Goal: Information Seeking & Learning: Learn about a topic

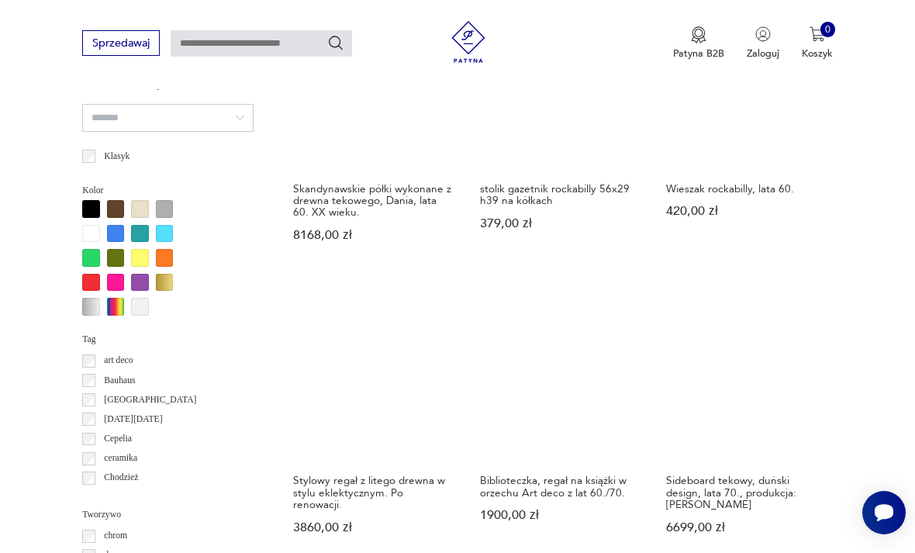
scroll to position [1263, 0]
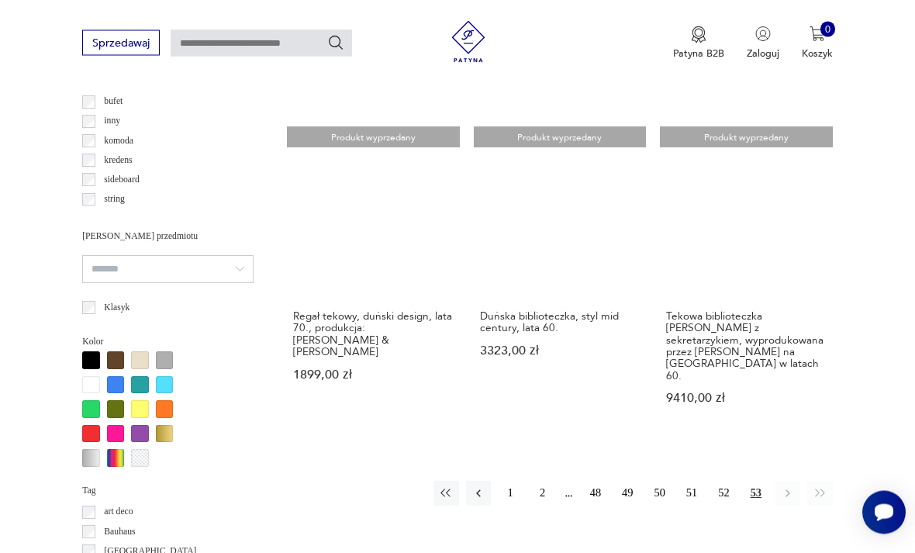
scroll to position [1112, 0]
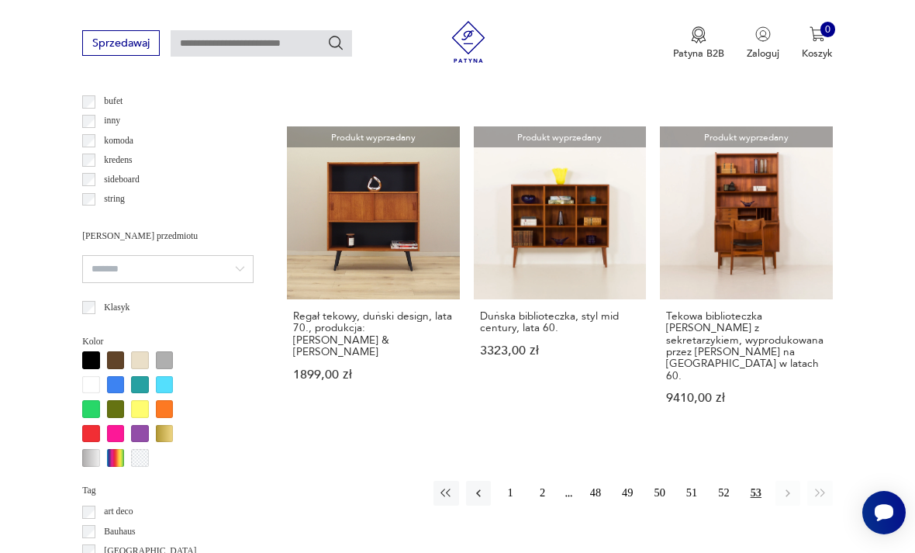
click at [533, 481] on button "2" at bounding box center [542, 493] width 25 height 25
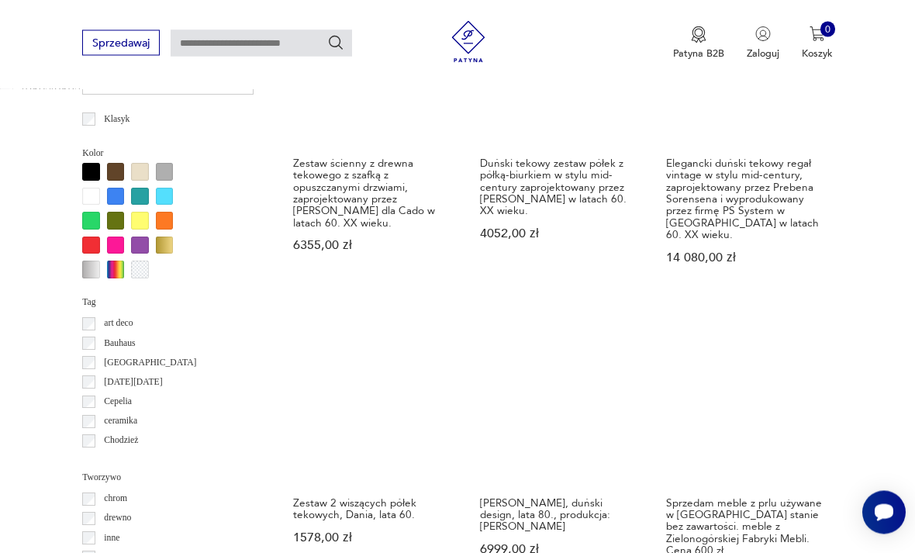
scroll to position [1300, 0]
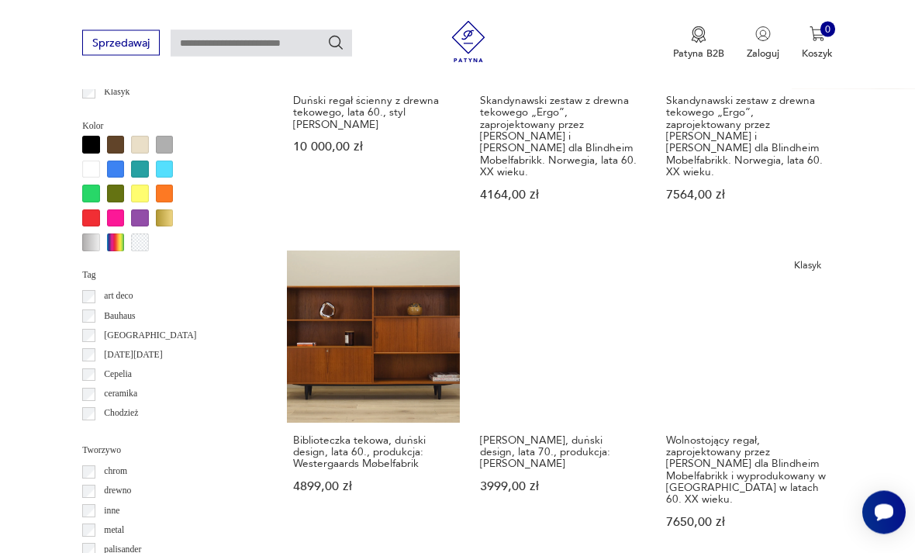
scroll to position [1348, 0]
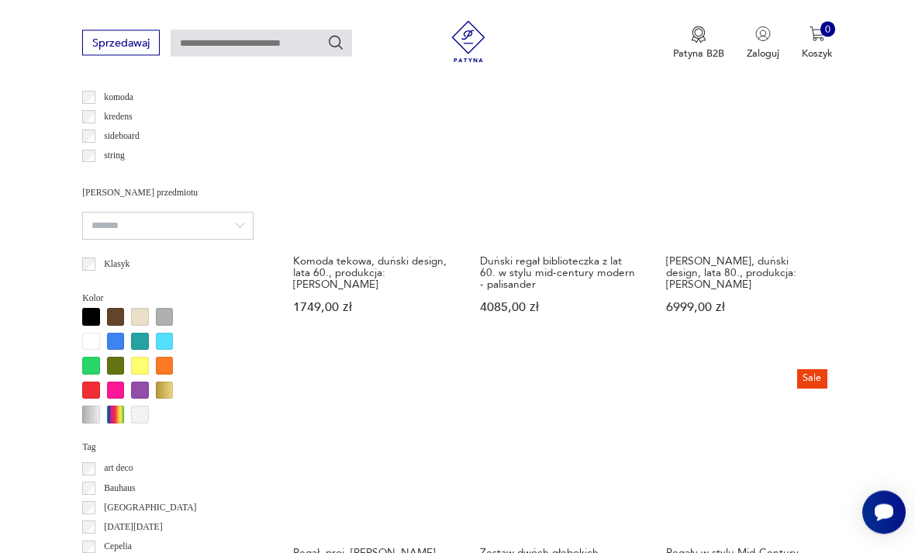
scroll to position [1332, 0]
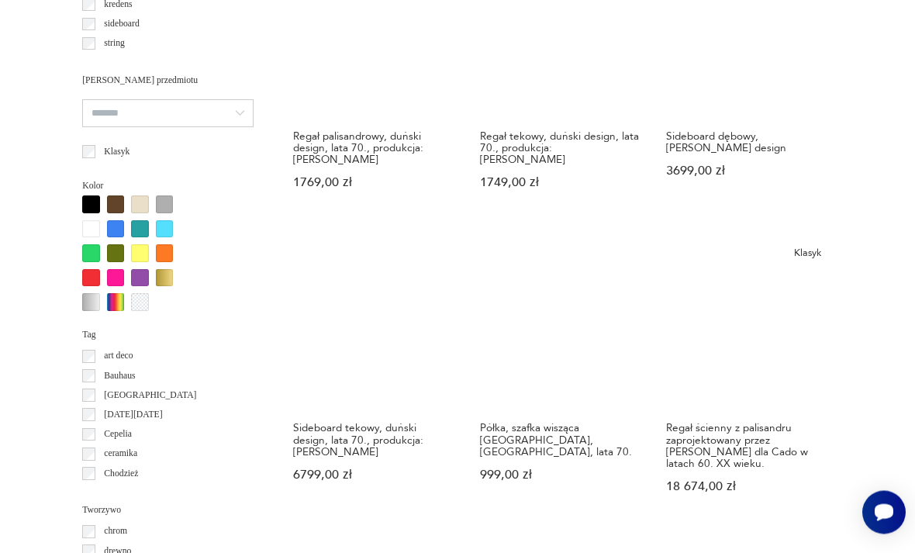
scroll to position [1444, 0]
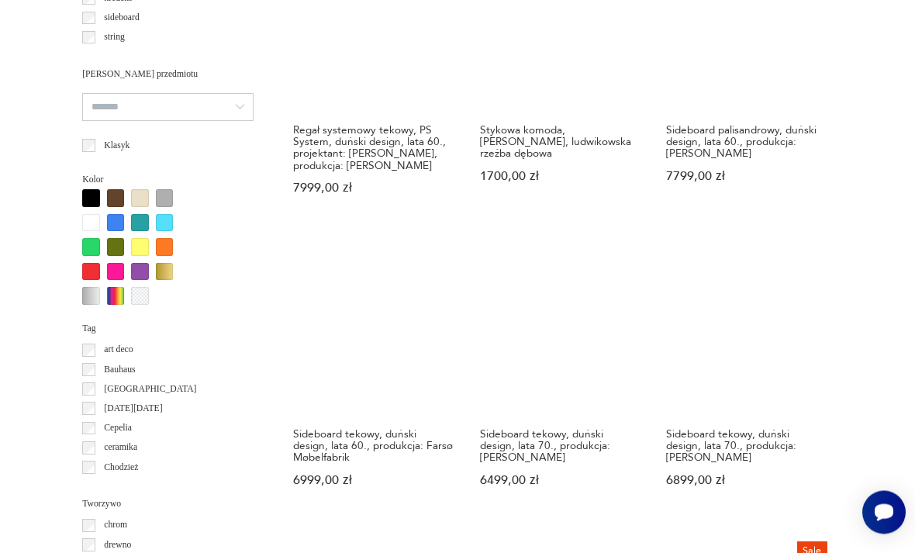
scroll to position [1371, 0]
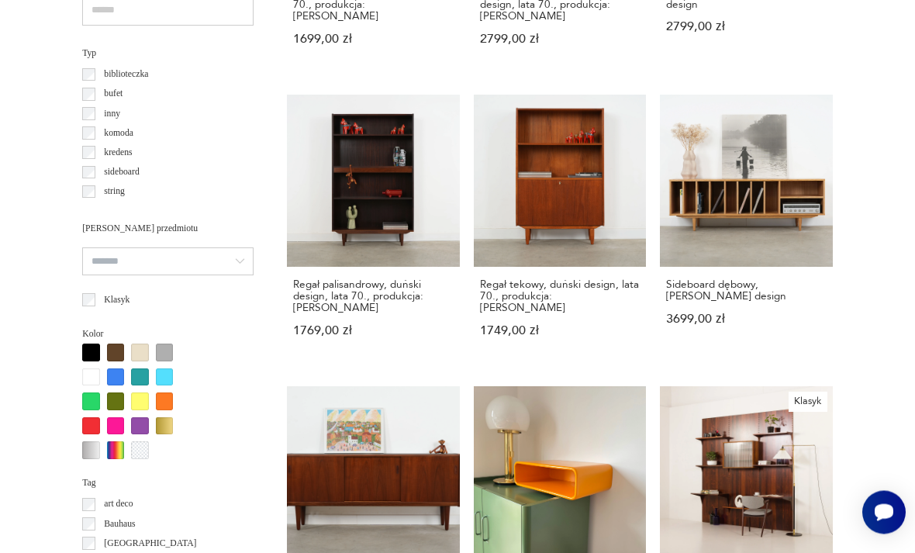
scroll to position [1292, 0]
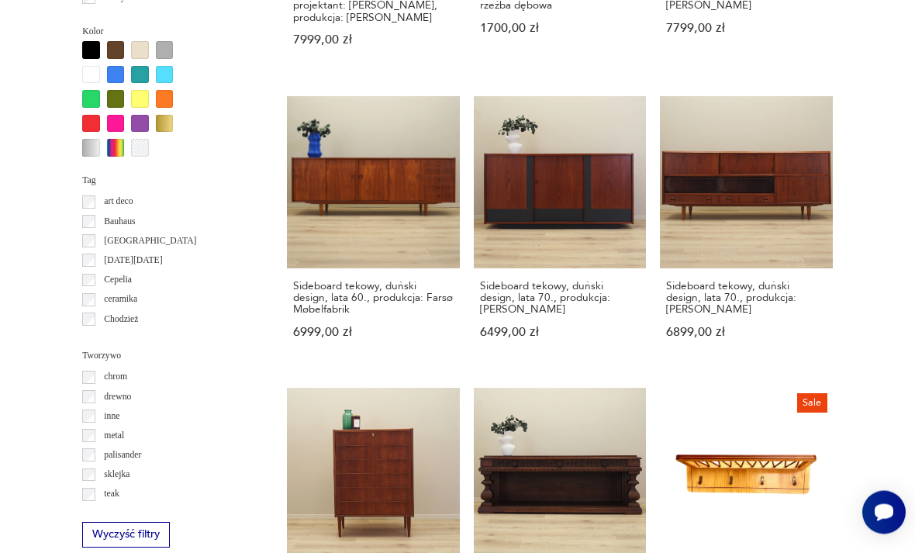
scroll to position [1569, 0]
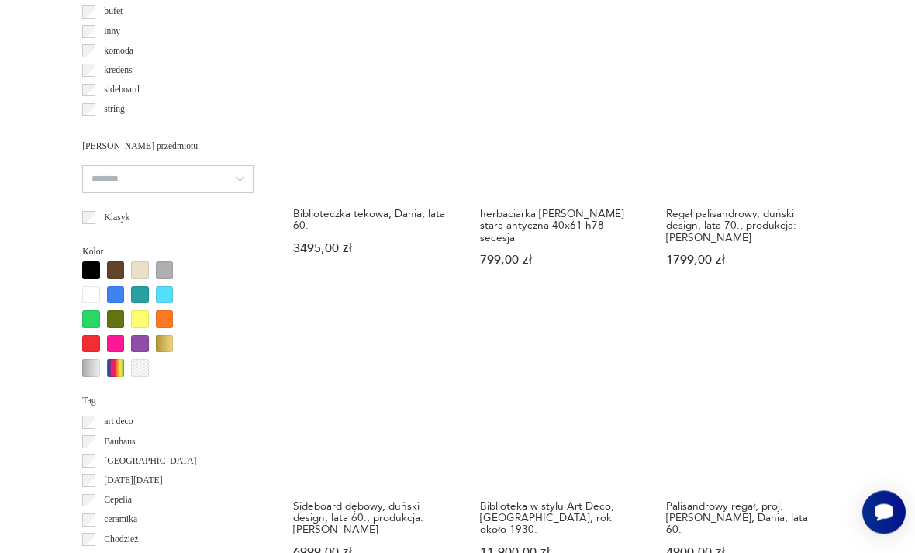
scroll to position [1484, 0]
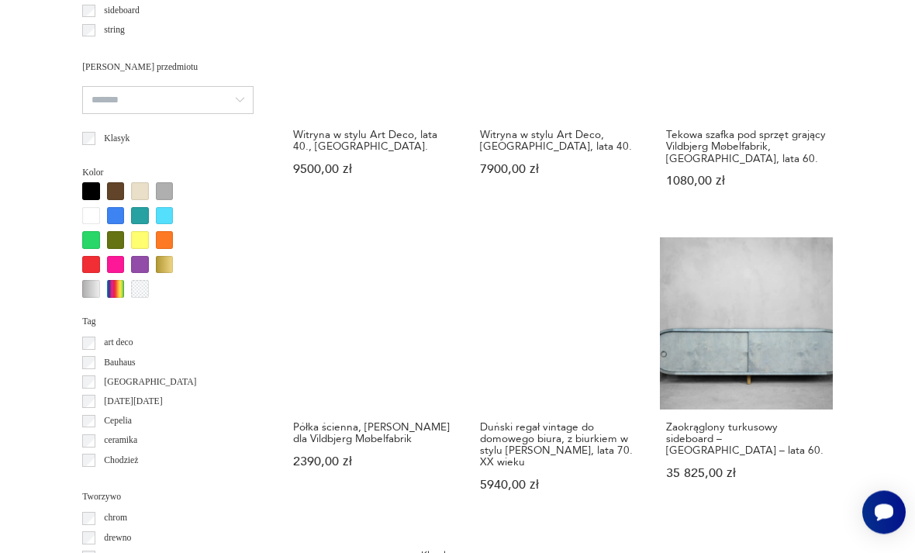
scroll to position [1426, 0]
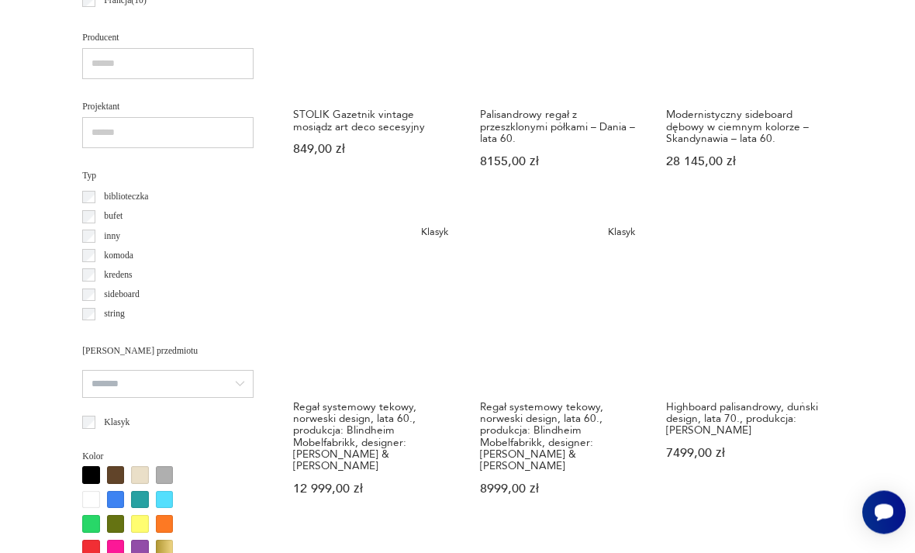
scroll to position [1134, 0]
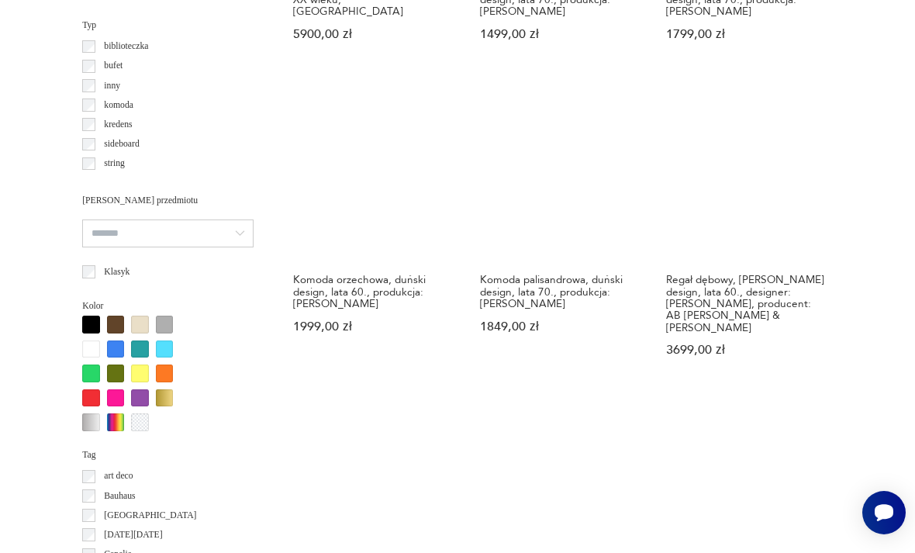
scroll to position [1399, 0]
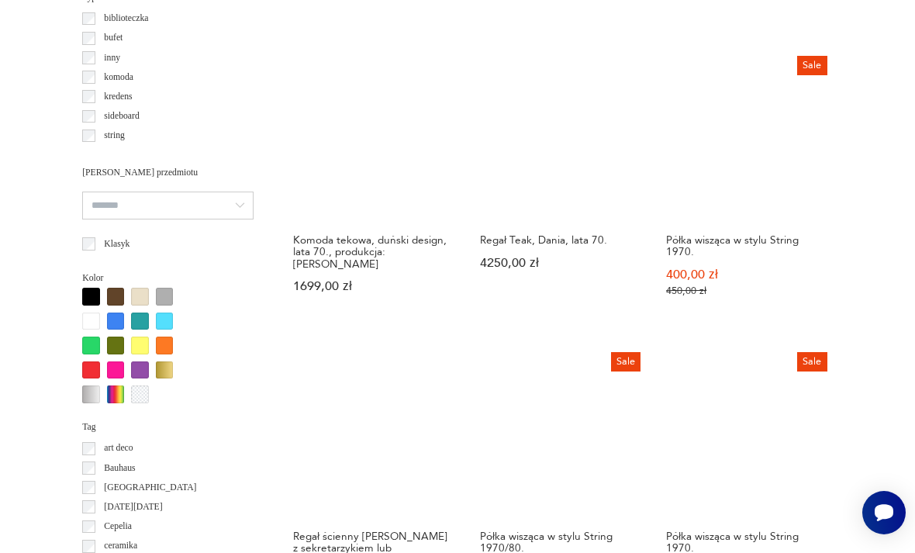
scroll to position [1489, 0]
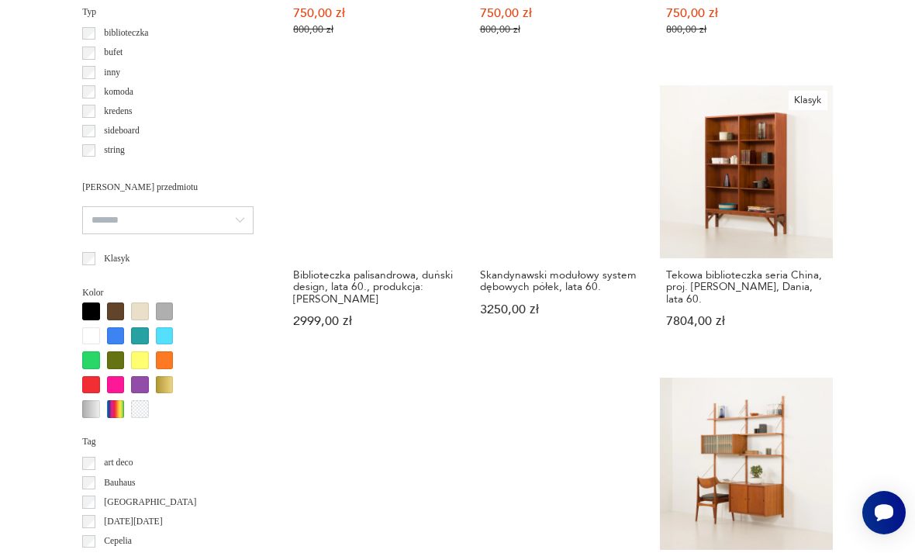
scroll to position [1258, 0]
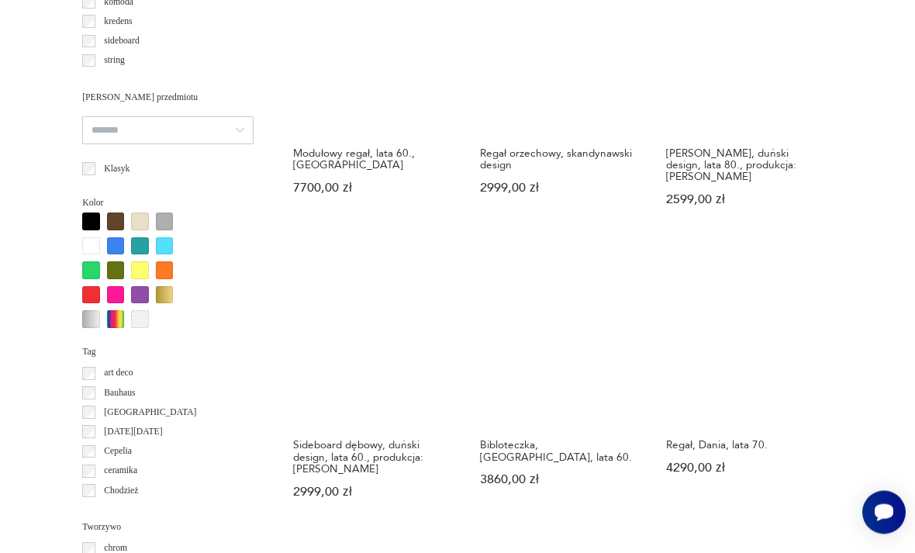
scroll to position [1405, 0]
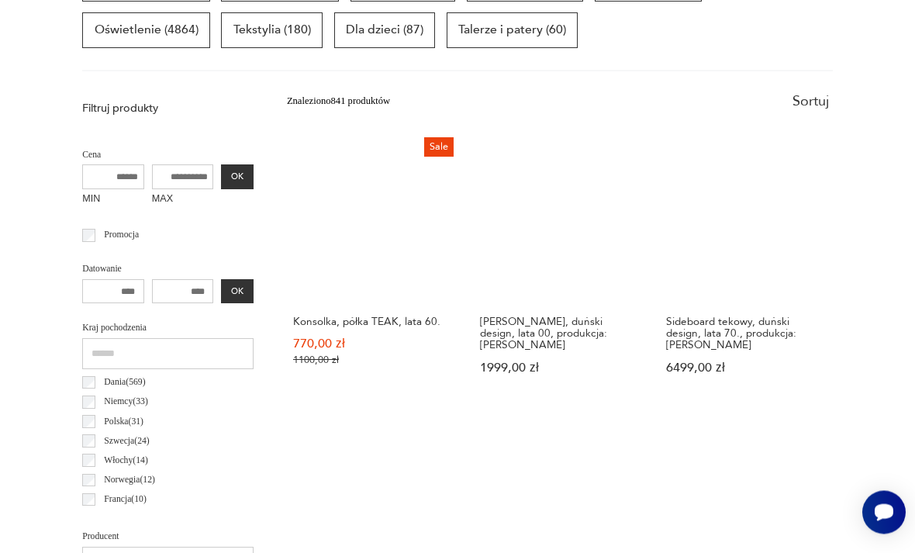
scroll to position [453, 0]
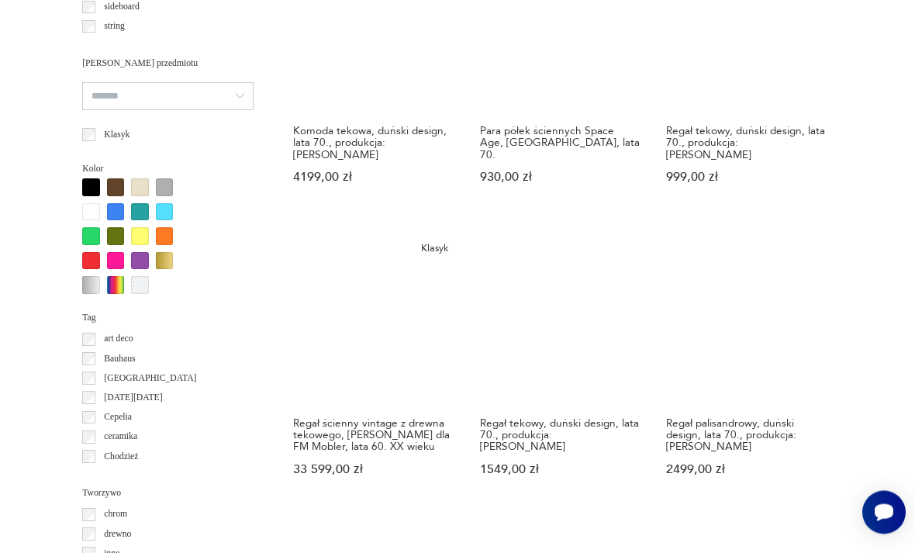
scroll to position [1380, 0]
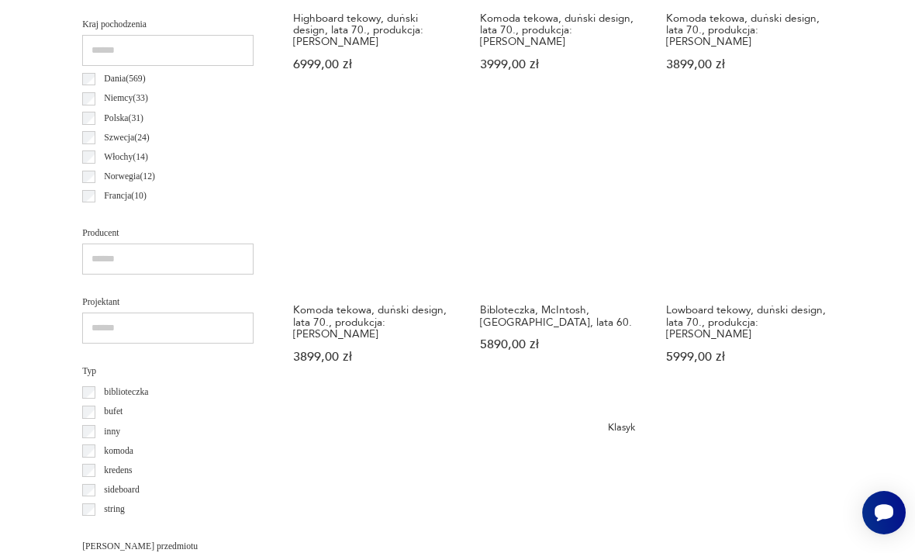
scroll to position [1183, 0]
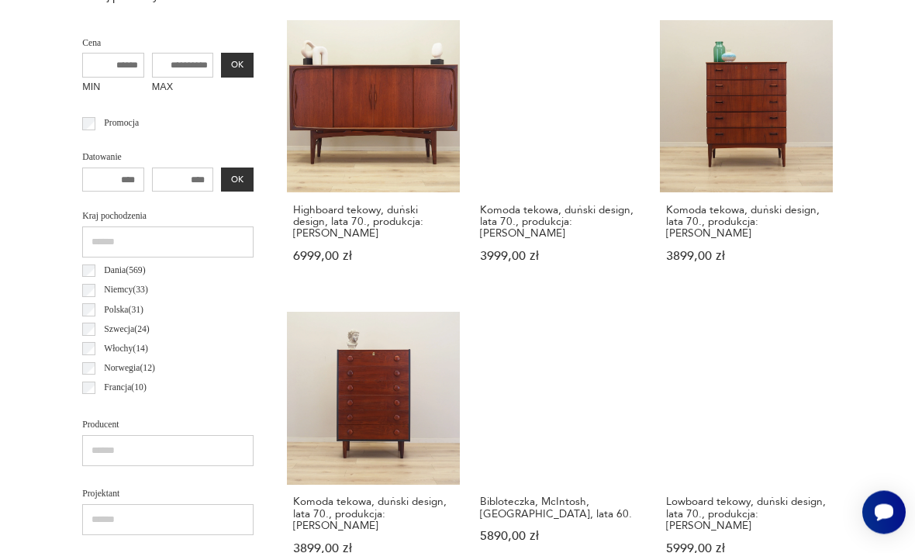
scroll to position [453, 0]
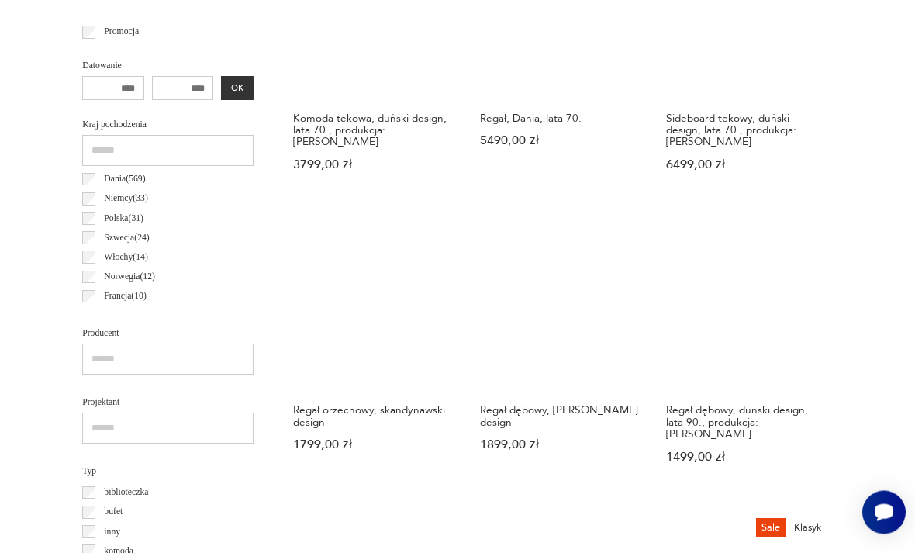
scroll to position [844, 0]
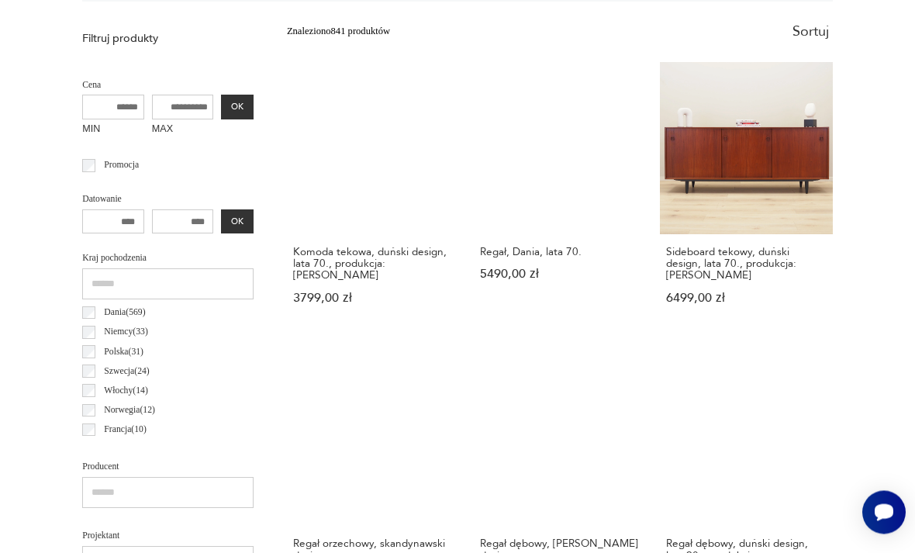
scroll to position [453, 0]
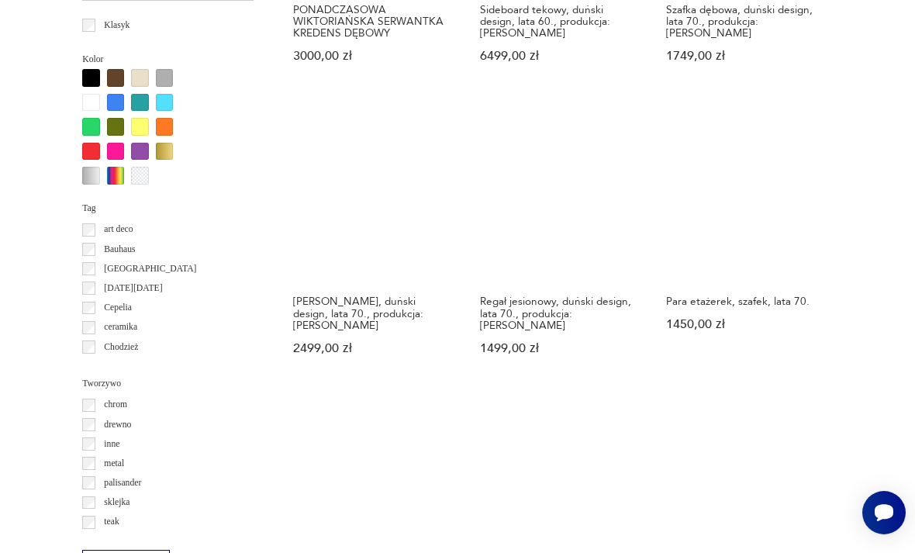
scroll to position [1465, 0]
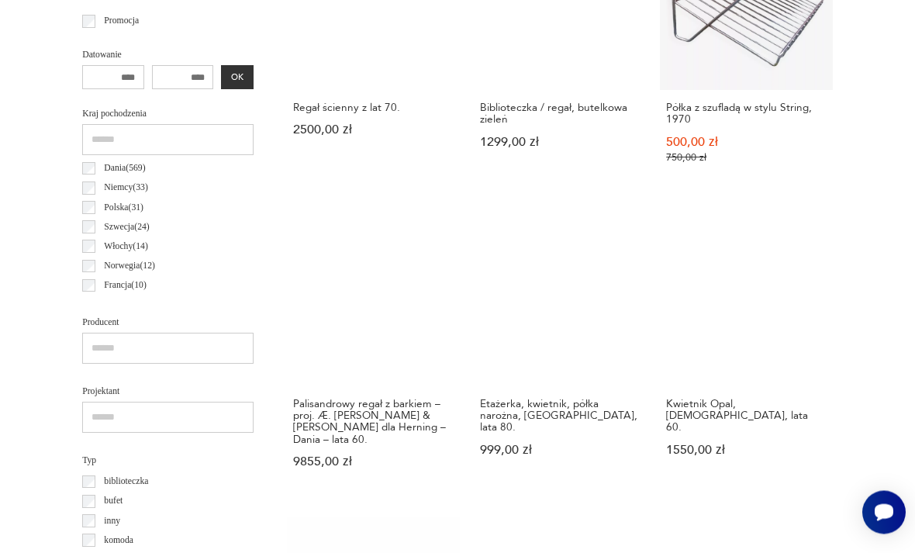
scroll to position [854, 0]
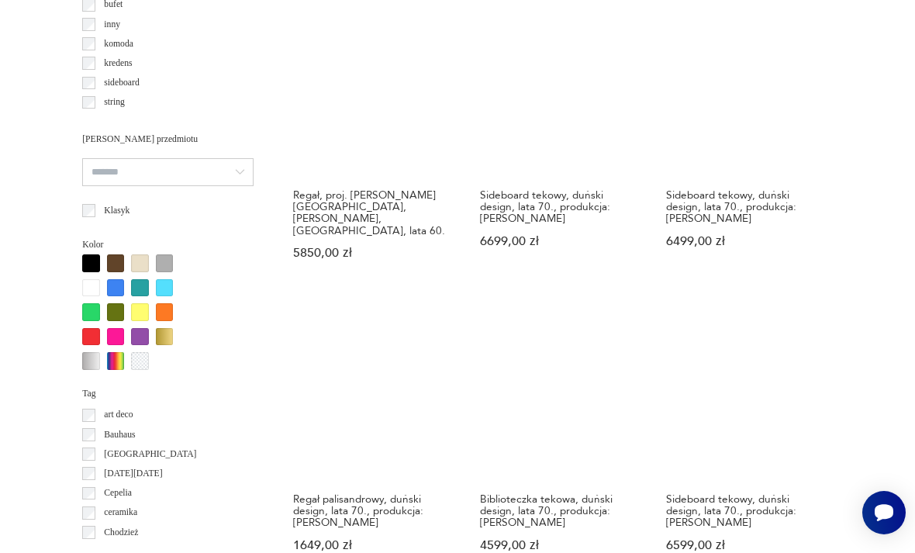
scroll to position [1313, 0]
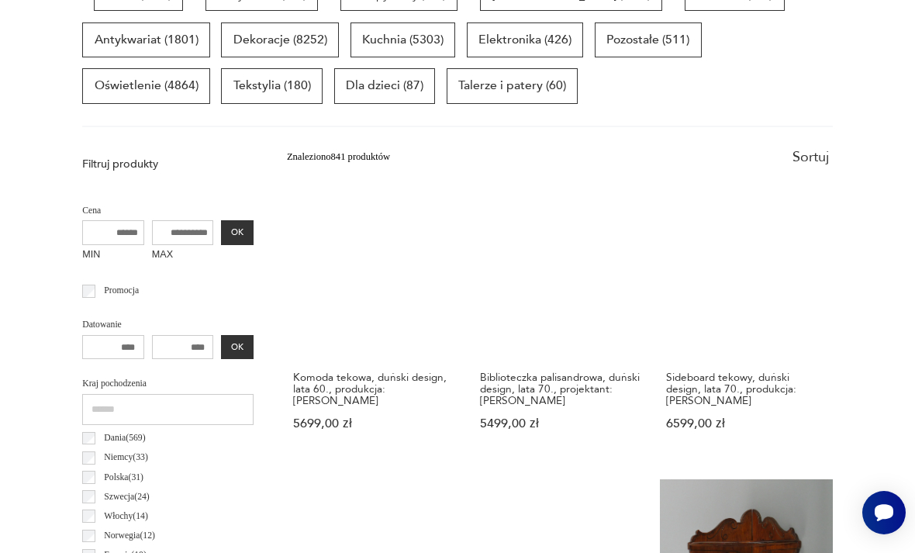
scroll to position [453, 0]
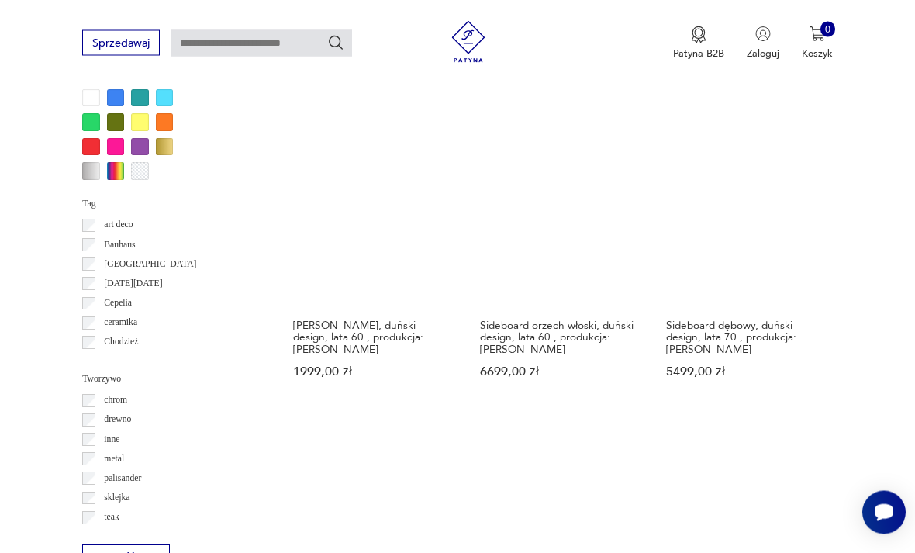
scroll to position [1517, 0]
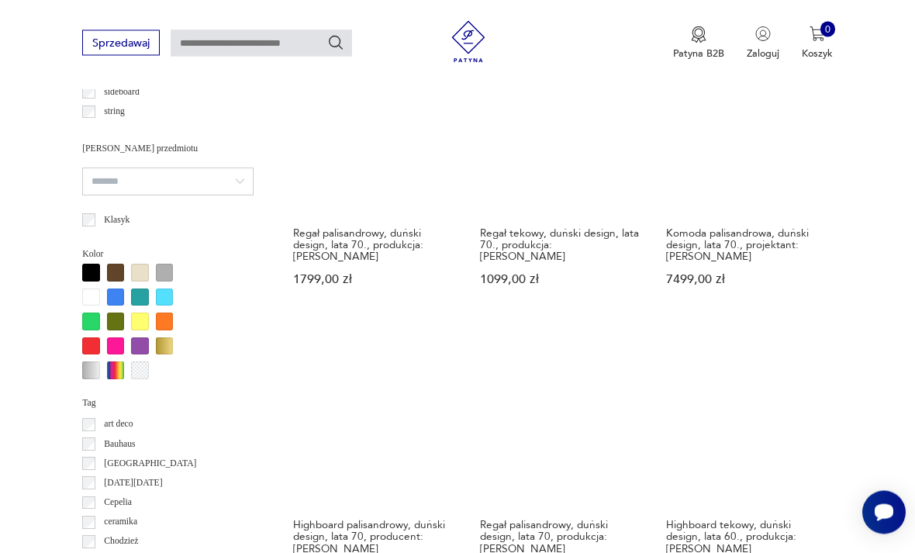
scroll to position [1252, 0]
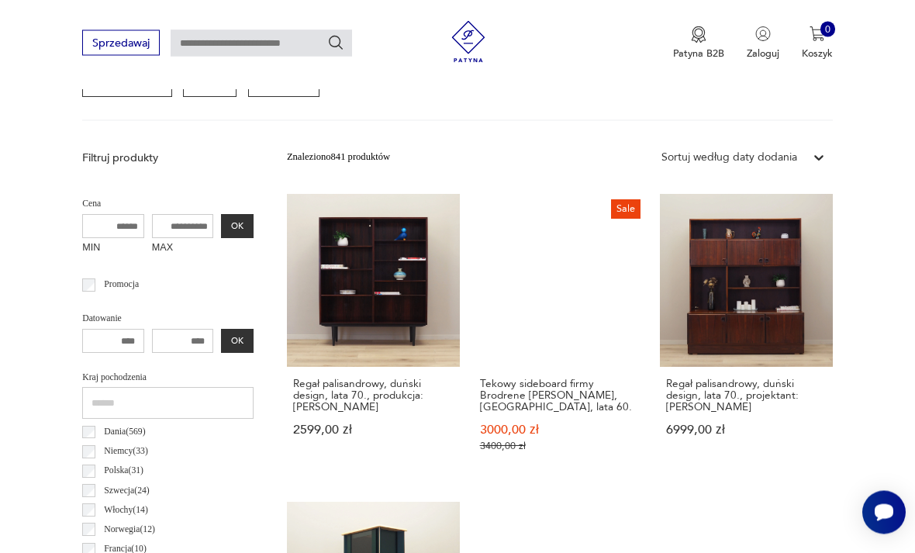
scroll to position [358, 0]
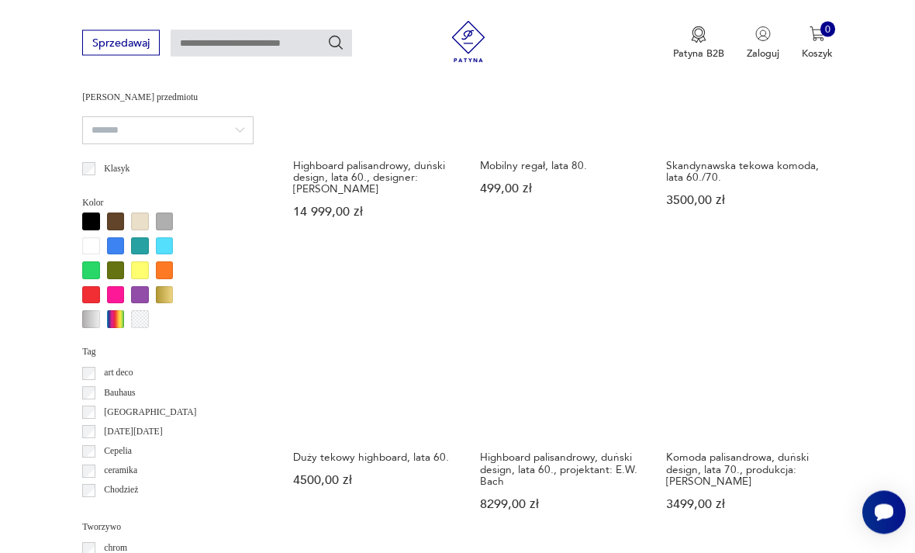
scroll to position [1309, 0]
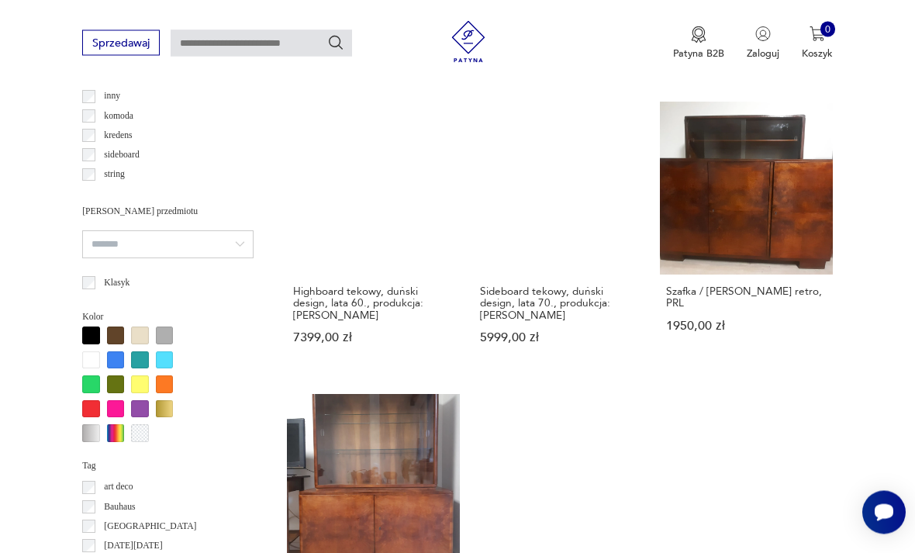
scroll to position [1324, 0]
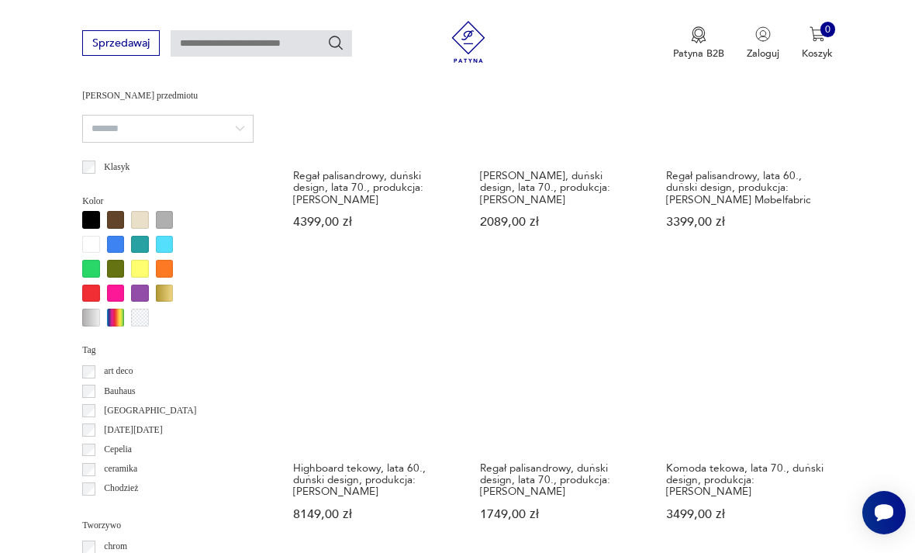
scroll to position [1455, 0]
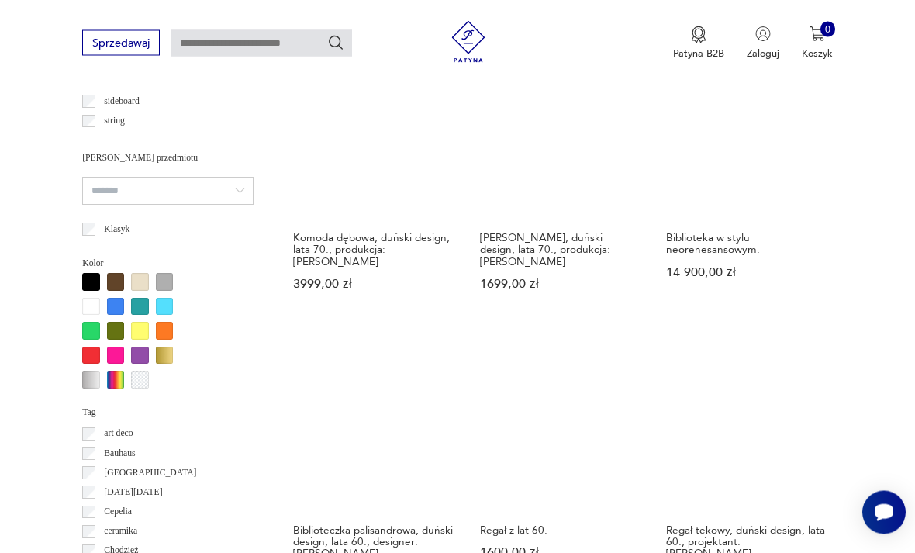
scroll to position [1192, 0]
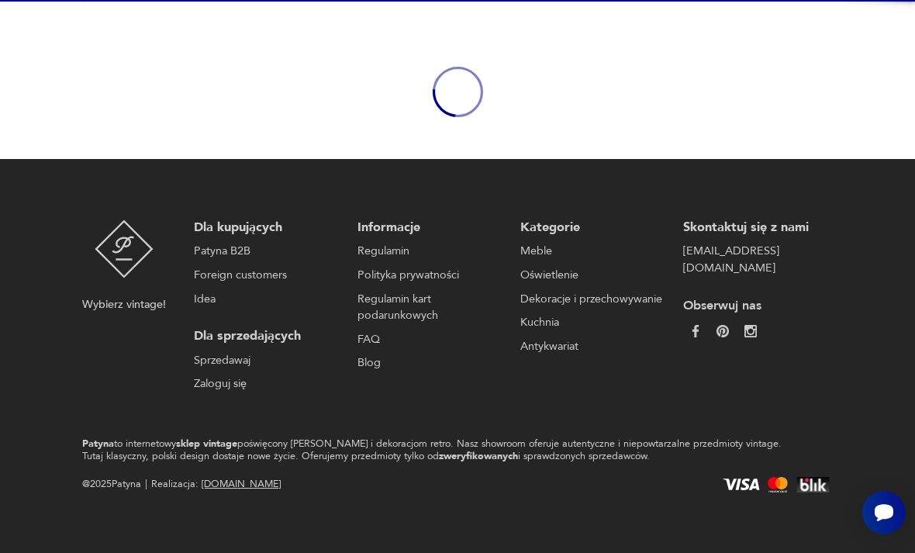
scroll to position [129, 0]
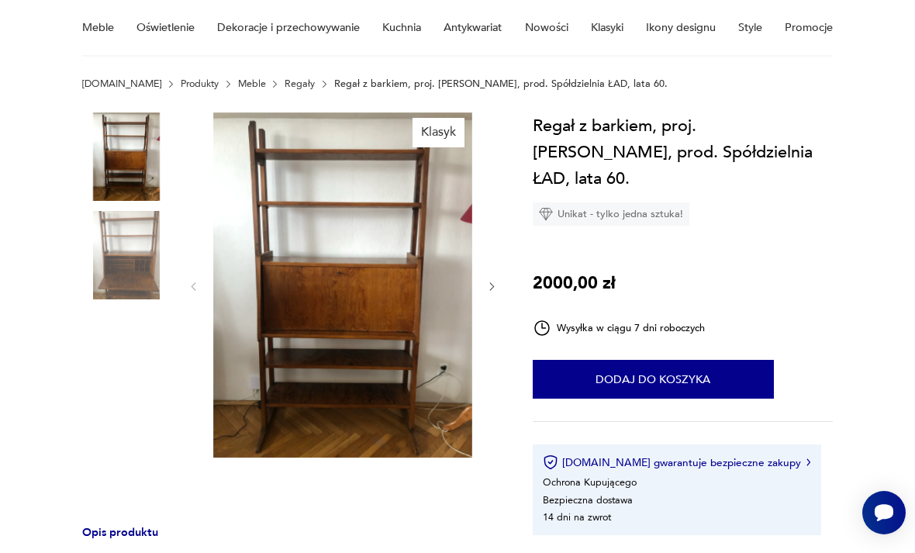
click at [495, 285] on icon "button" at bounding box center [492, 287] width 12 height 12
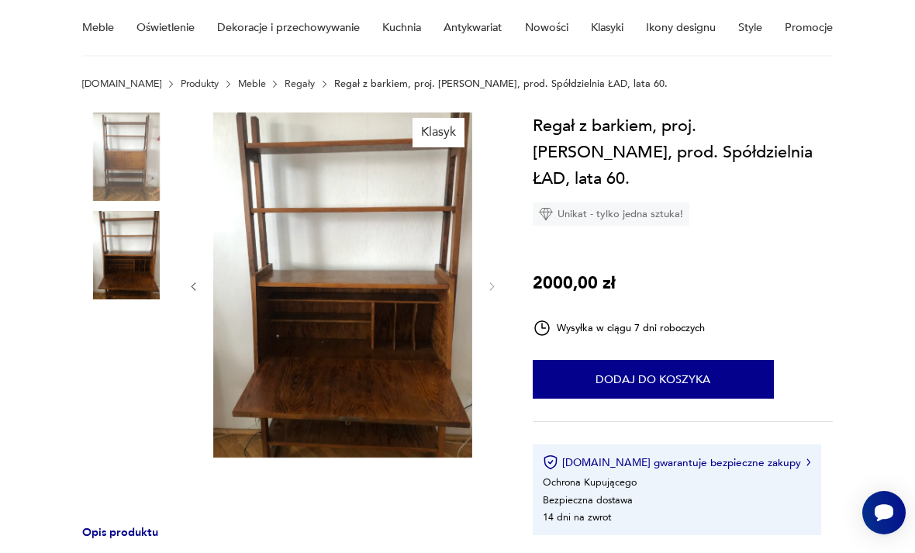
click at [499, 295] on div "Klasyk" at bounding box center [290, 306] width 416 height 388
click at [502, 291] on section "Klasyk Opis produktu Regał z barkiem zachowany w [GEOGRAPHIC_DATA] stanie jak n…" at bounding box center [457, 531] width 915 height 839
click at [495, 298] on div at bounding box center [343, 286] width 310 height 348
click at [215, 287] on img at bounding box center [342, 284] width 259 height 345
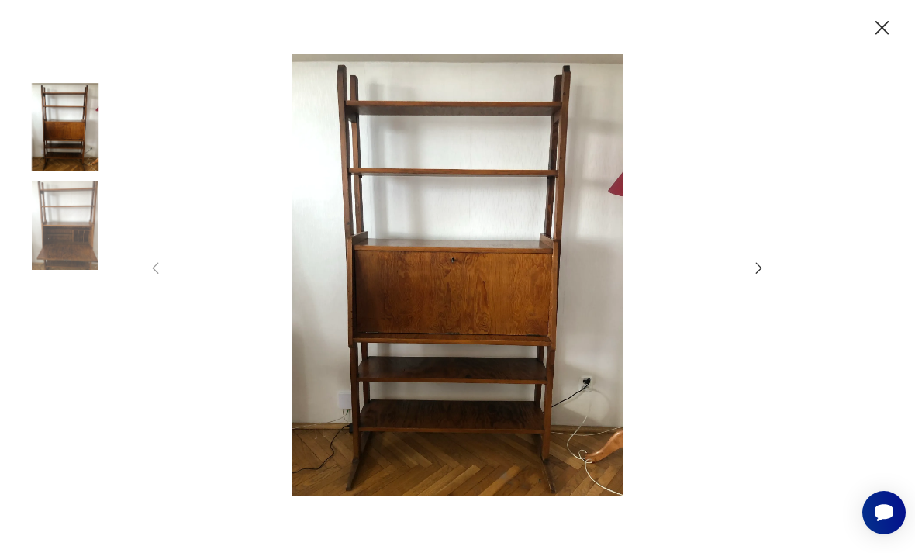
click at [892, 29] on icon "button" at bounding box center [882, 28] width 25 height 25
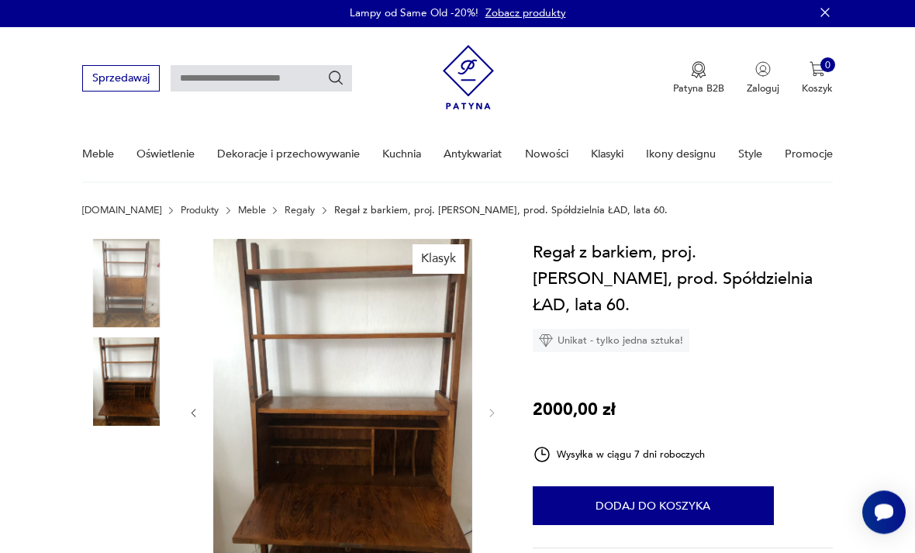
scroll to position [0, 0]
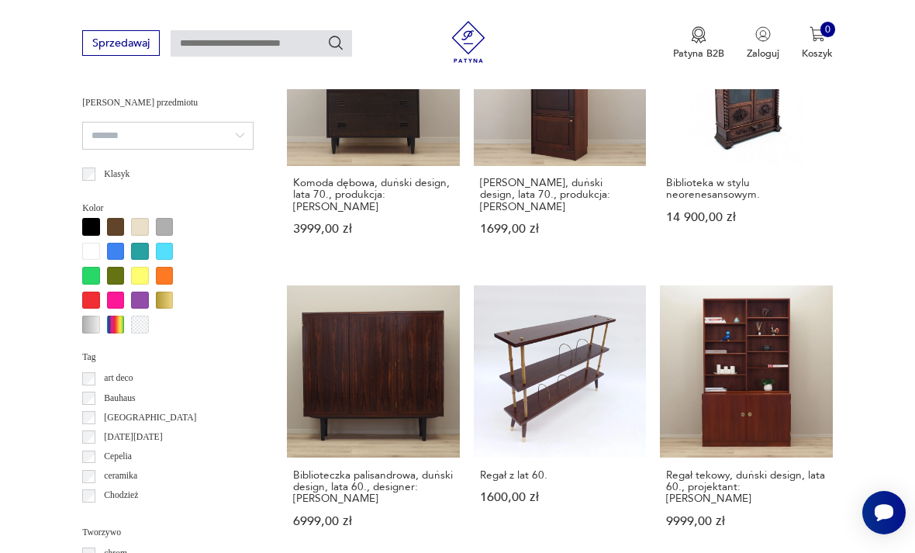
scroll to position [1251, 0]
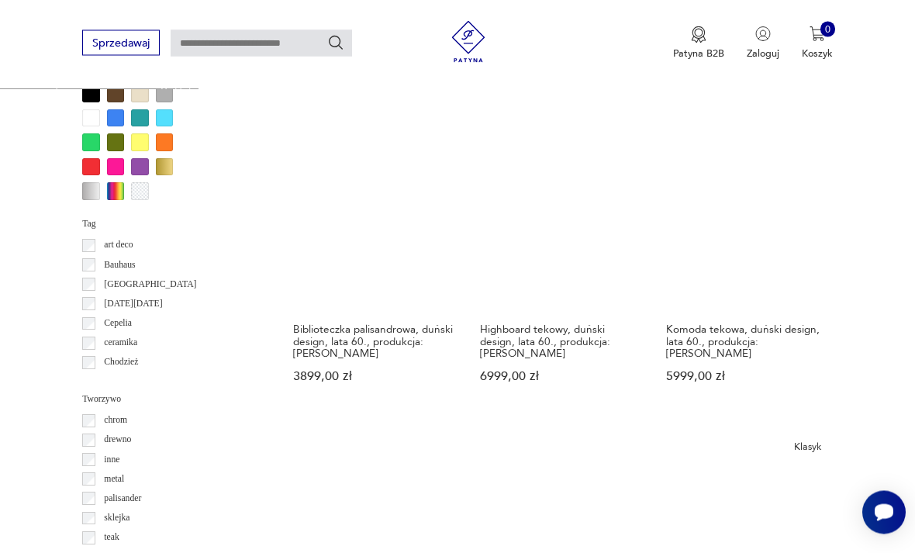
scroll to position [1402, 0]
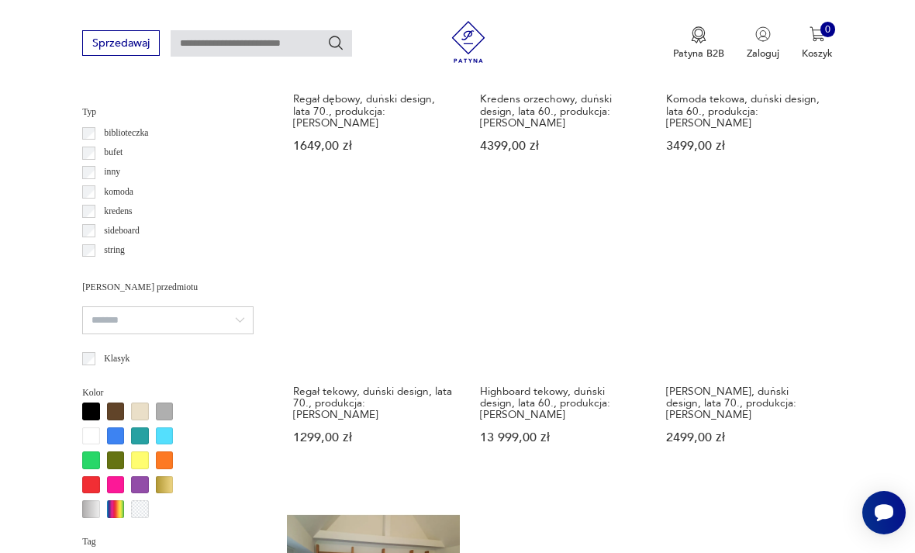
scroll to position [1054, 0]
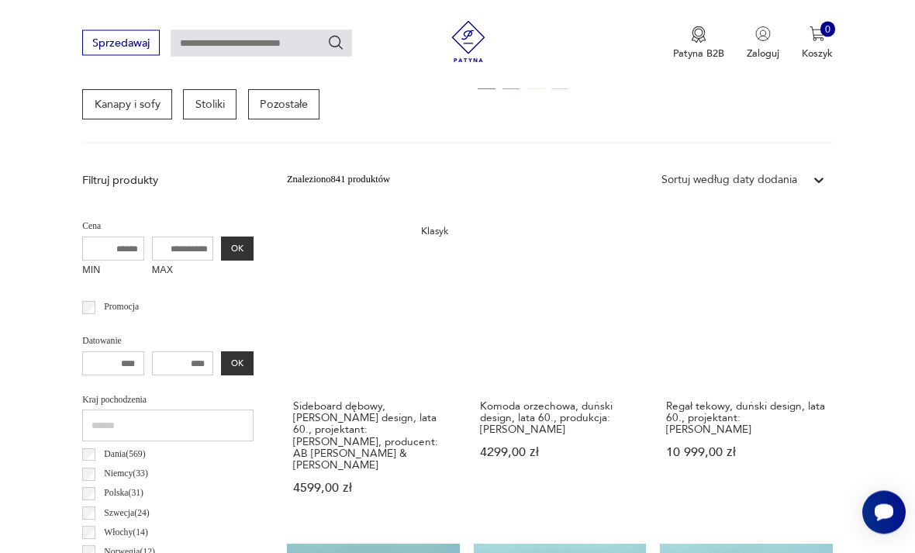
scroll to position [358, 0]
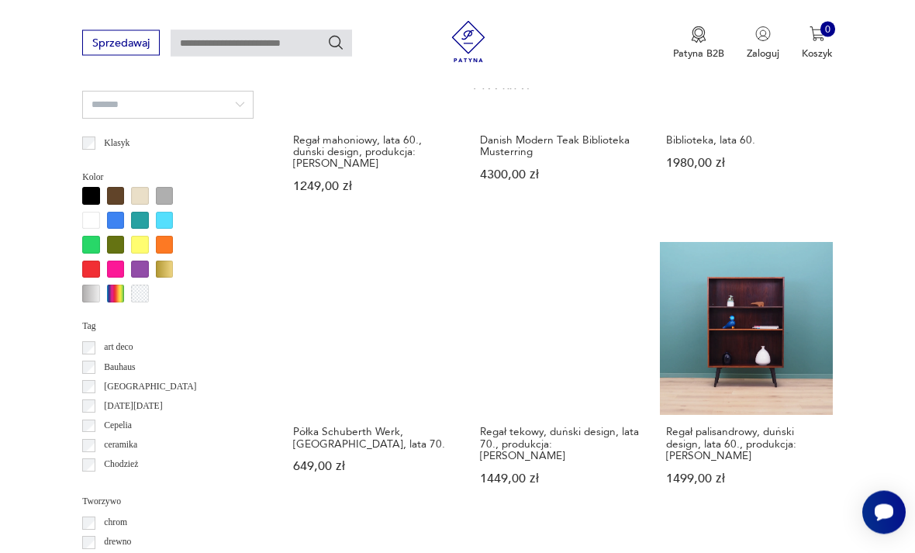
scroll to position [1302, 0]
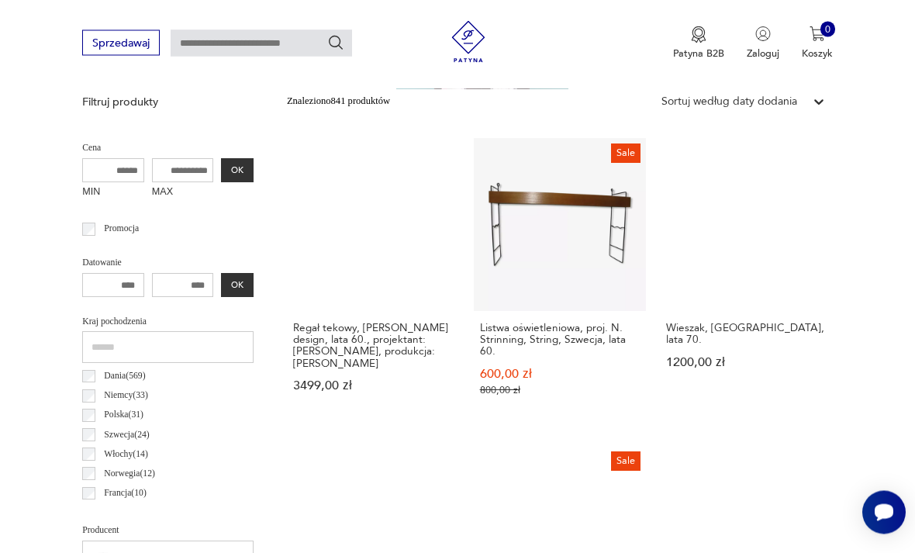
scroll to position [727, 0]
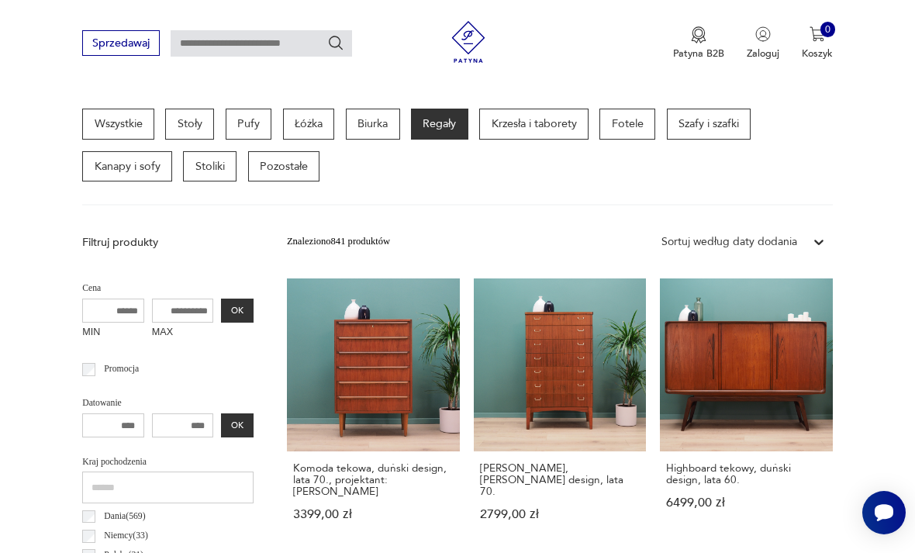
scroll to position [363, 0]
